Goal: Navigation & Orientation: Find specific page/section

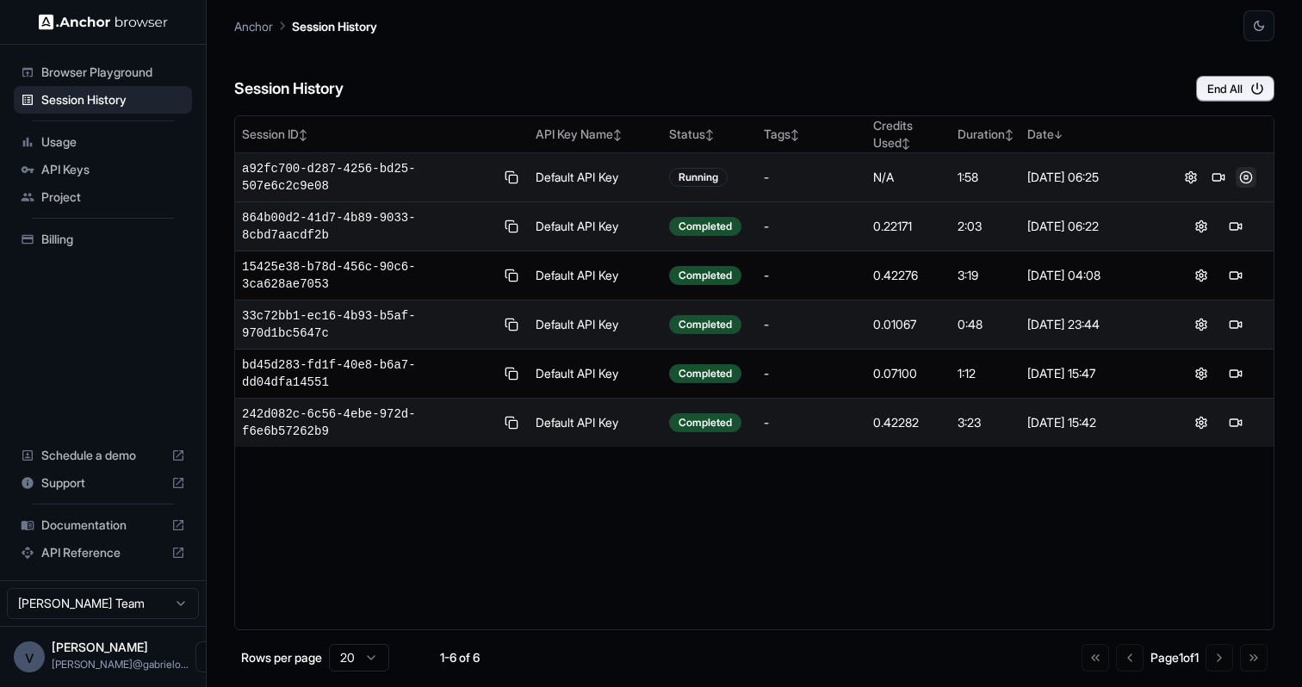
click at [1242, 173] on button at bounding box center [1246, 177] width 21 height 21
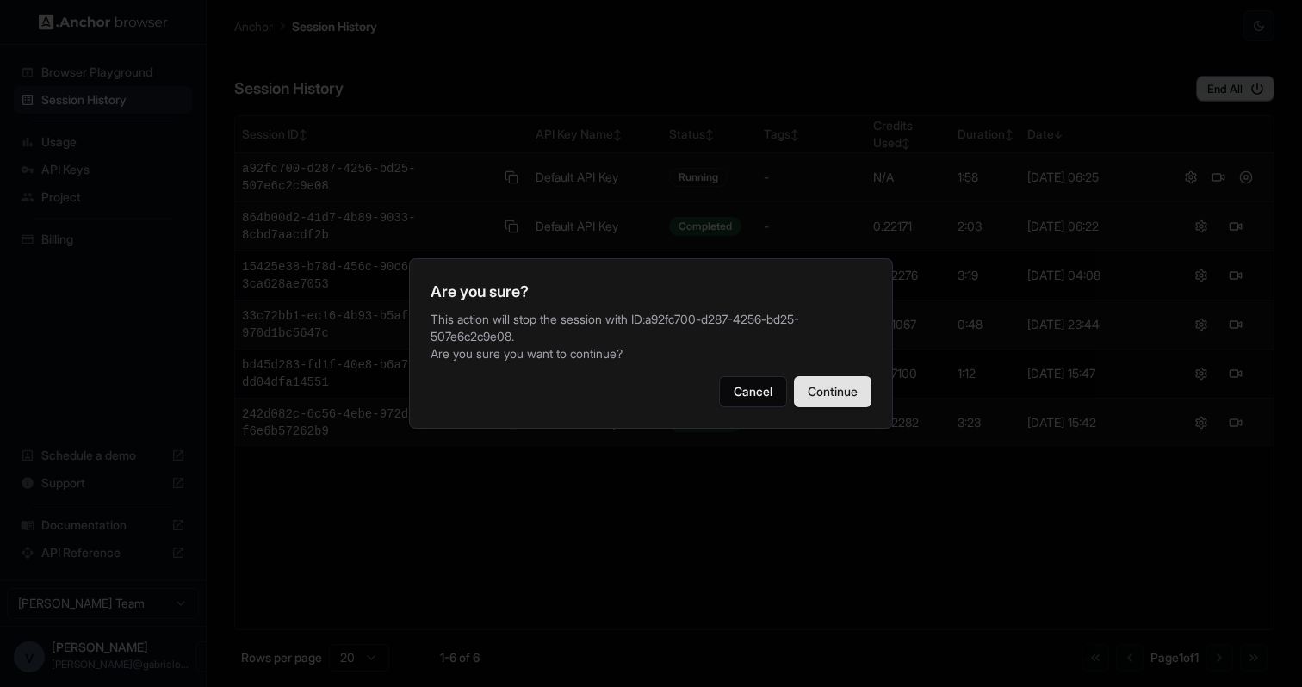
click at [848, 387] on button "Continue" at bounding box center [833, 391] width 78 height 31
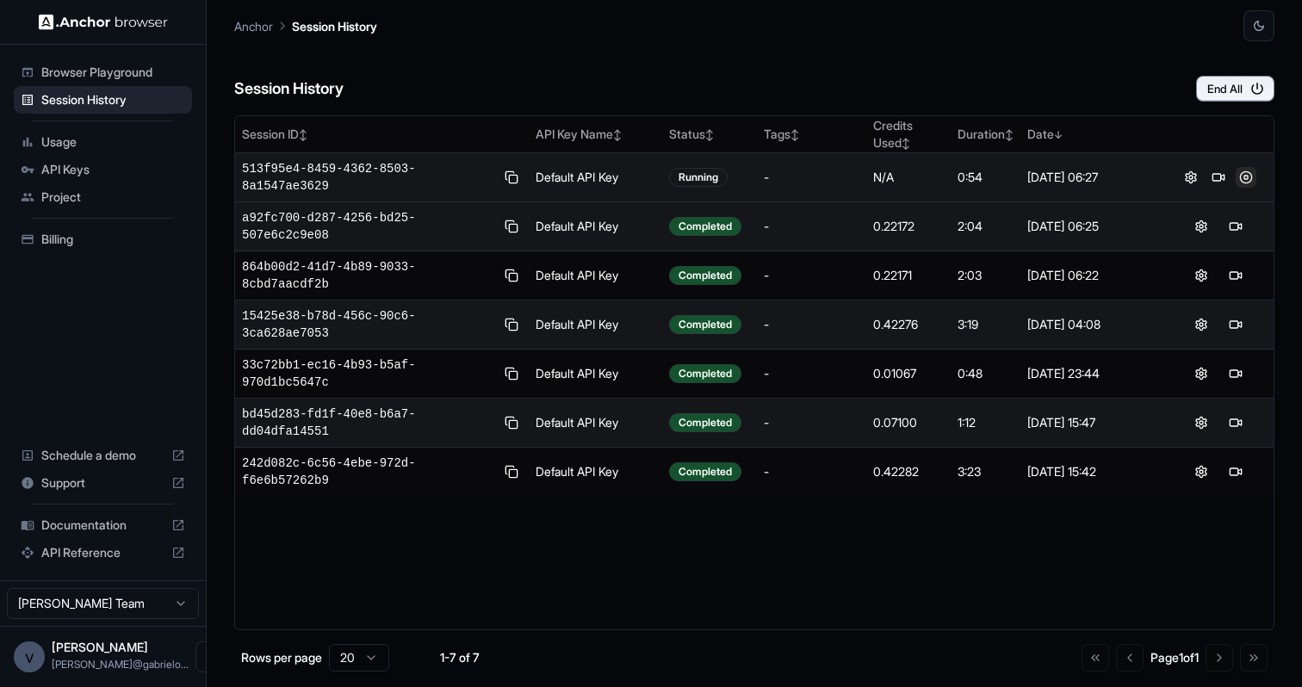
click at [1245, 181] on button at bounding box center [1246, 177] width 21 height 21
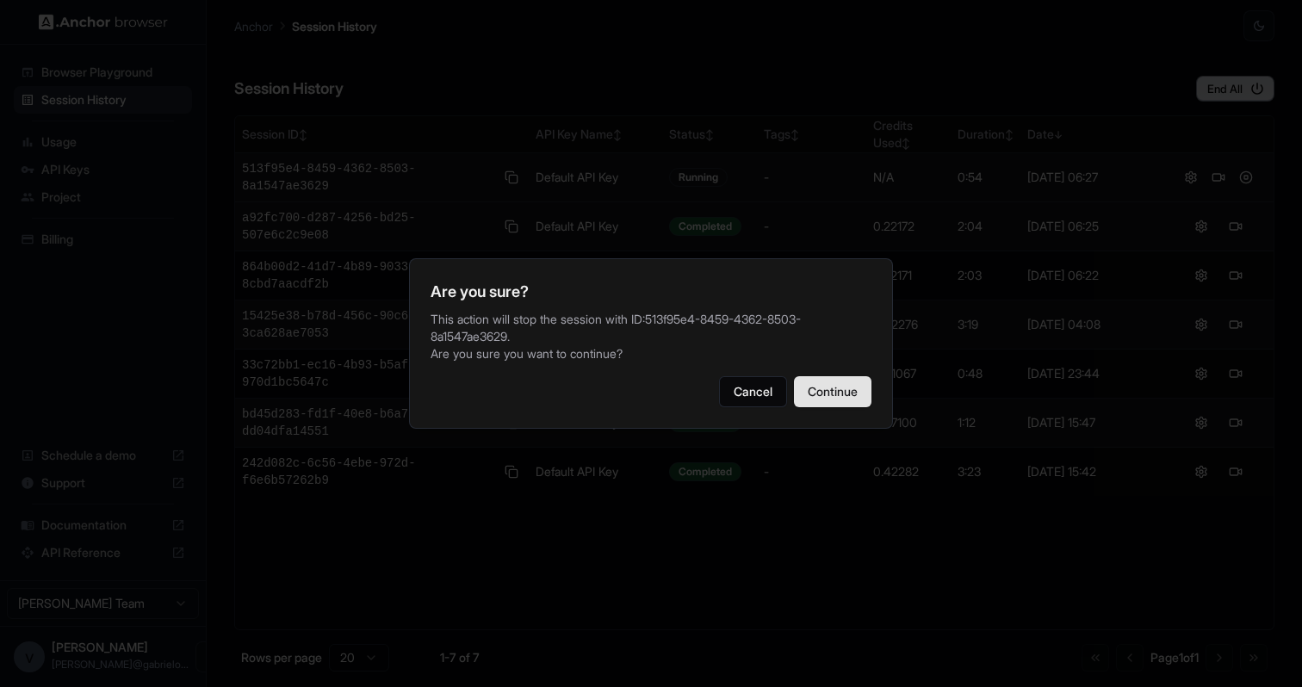
click at [860, 389] on button "Continue" at bounding box center [833, 391] width 78 height 31
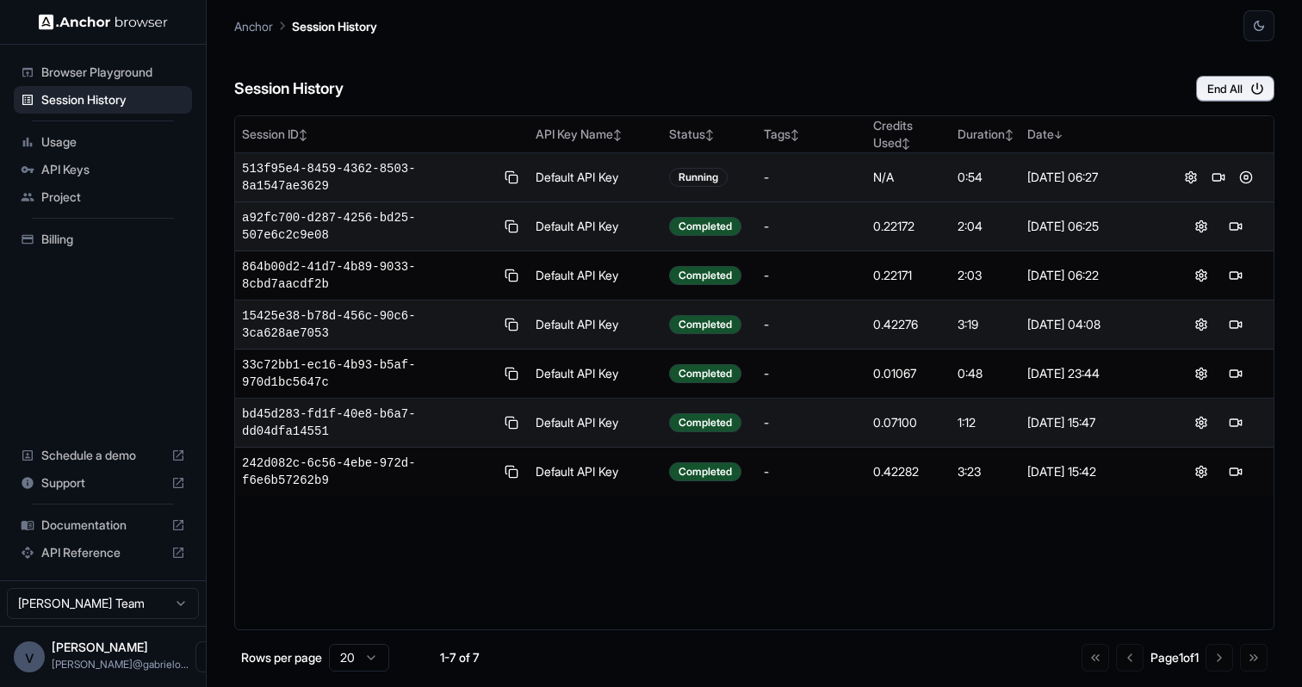
click at [95, 240] on span "Billing" at bounding box center [113, 239] width 144 height 17
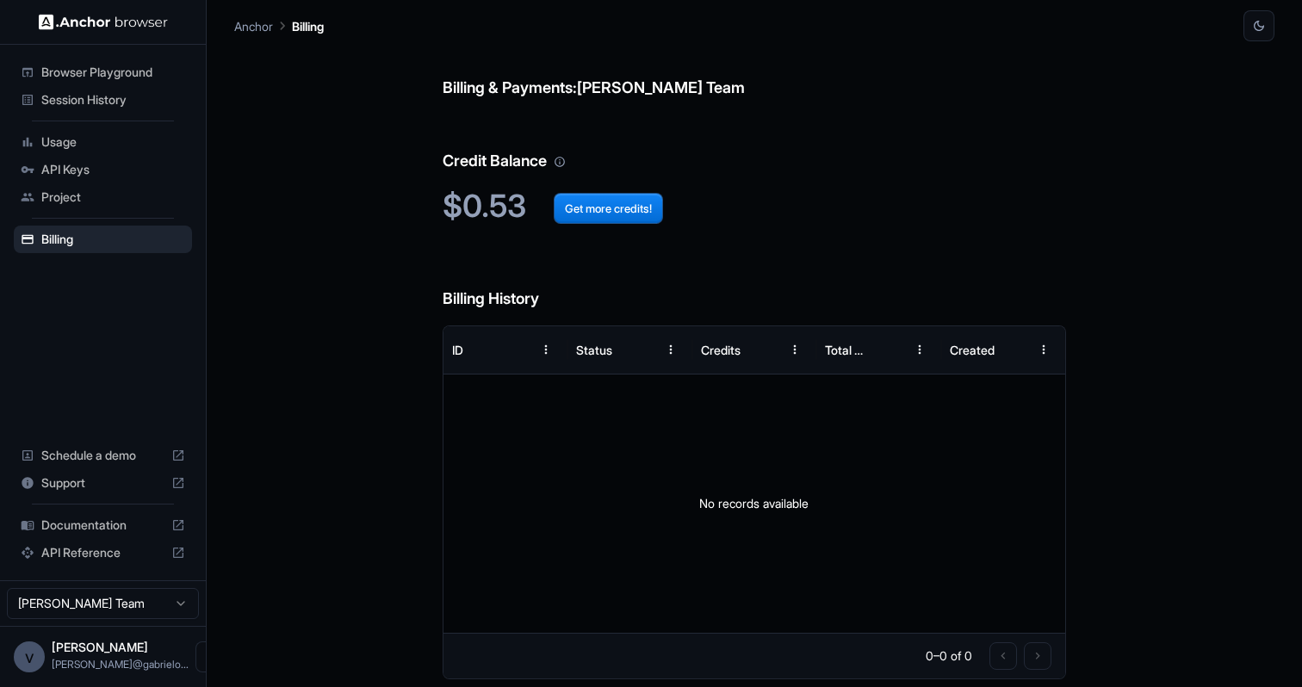
click at [80, 145] on span "Usage" at bounding box center [113, 142] width 144 height 17
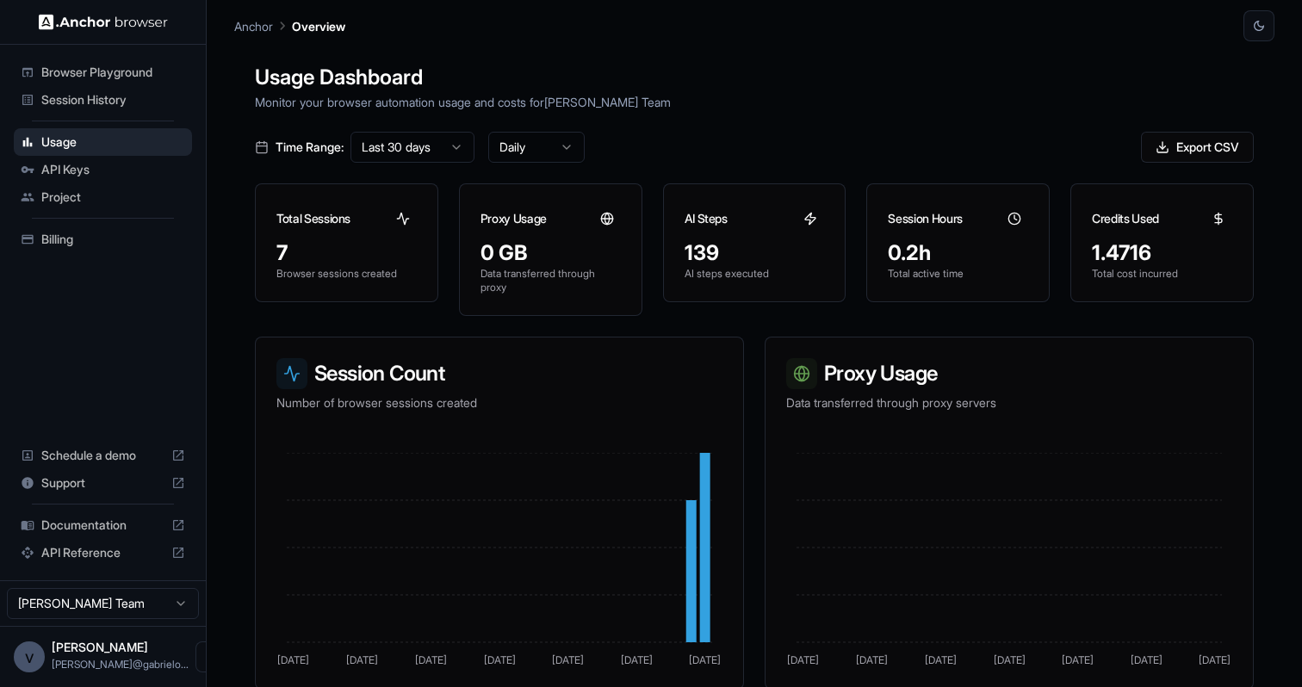
click at [122, 176] on span "API Keys" at bounding box center [113, 169] width 144 height 17
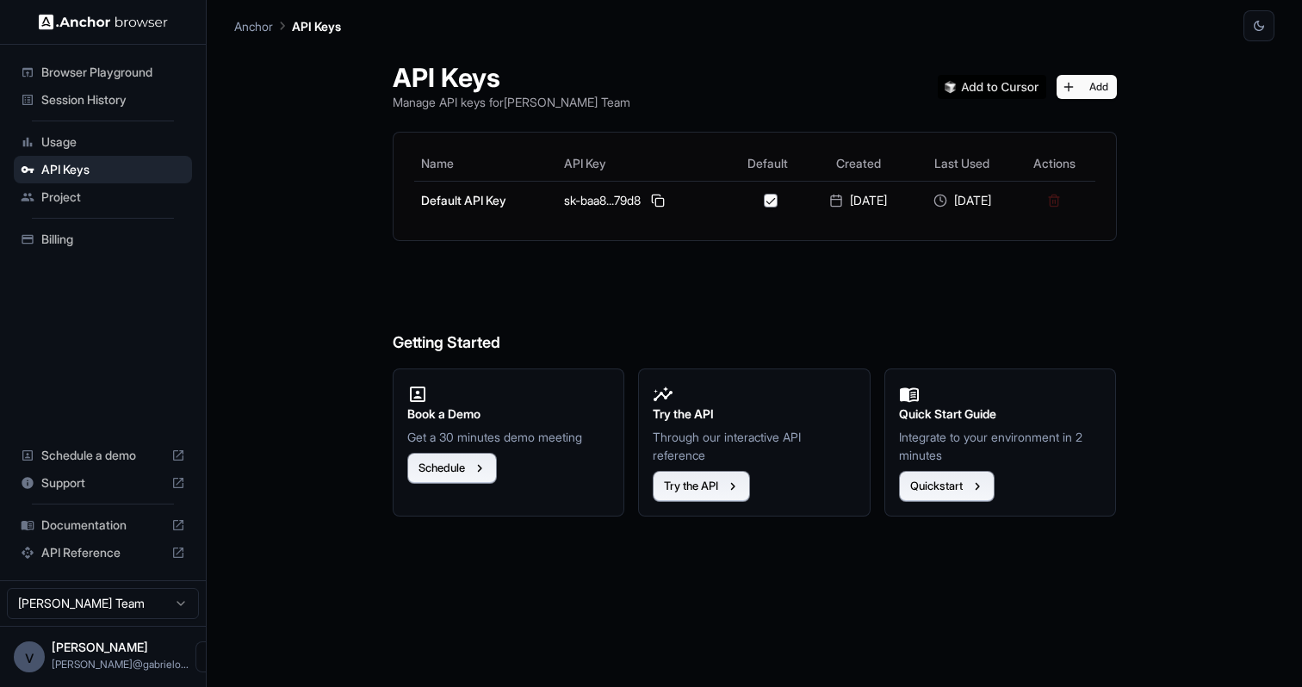
click at [109, 107] on span "Session History" at bounding box center [113, 99] width 144 height 17
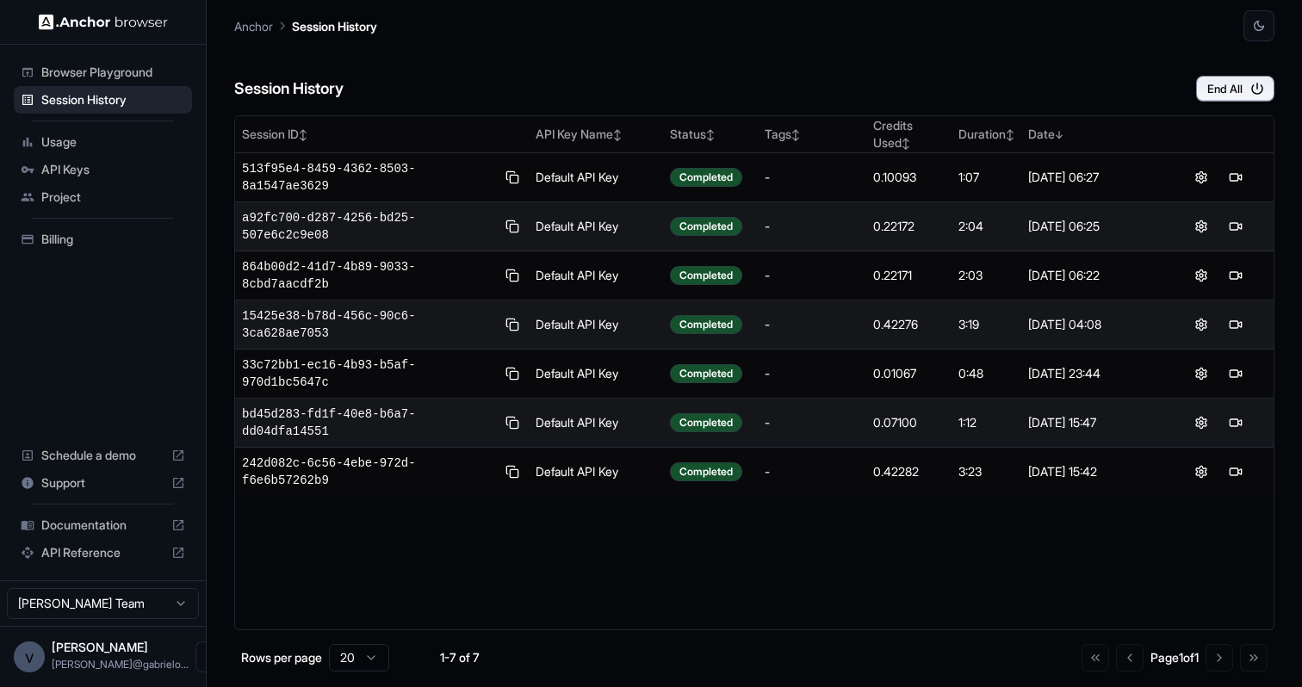
click at [63, 531] on span "Documentation" at bounding box center [102, 525] width 123 height 17
